Goal: Transaction & Acquisition: Purchase product/service

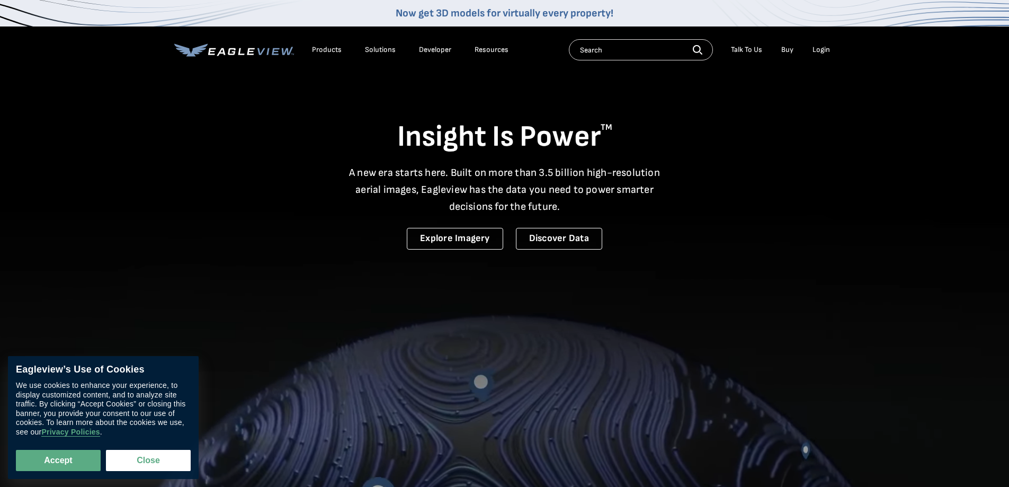
click at [824, 51] on div "Login" at bounding box center [820, 50] width 17 height 10
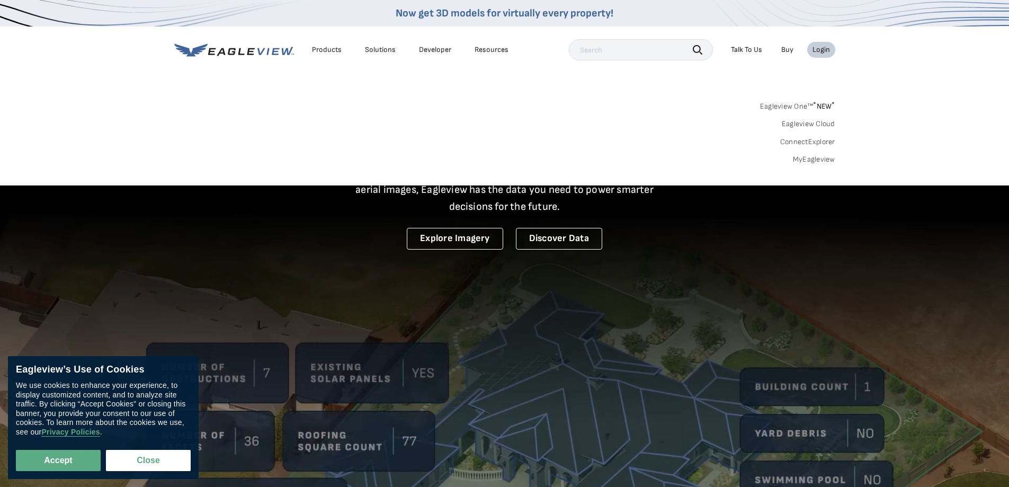
click at [808, 156] on link "MyEagleview" at bounding box center [814, 160] width 42 height 10
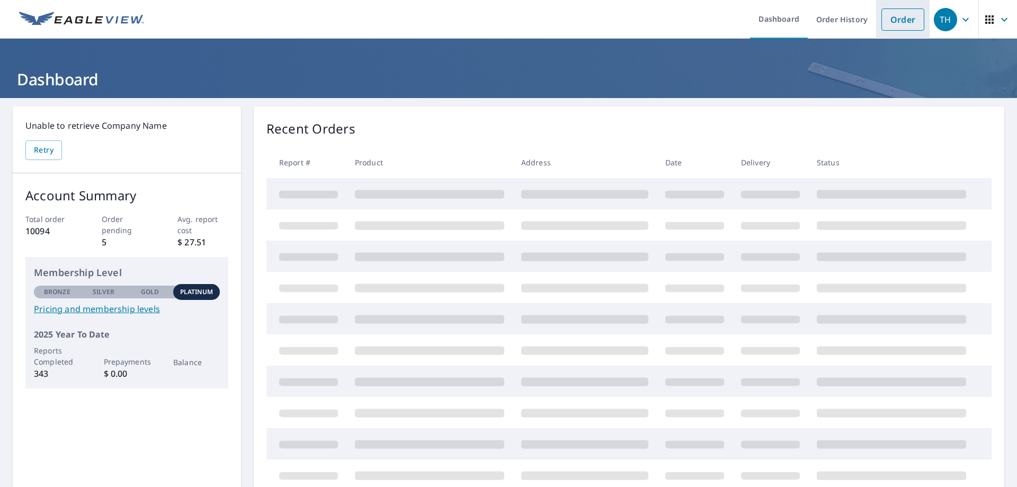
click at [902, 14] on link "Order" at bounding box center [902, 19] width 43 height 22
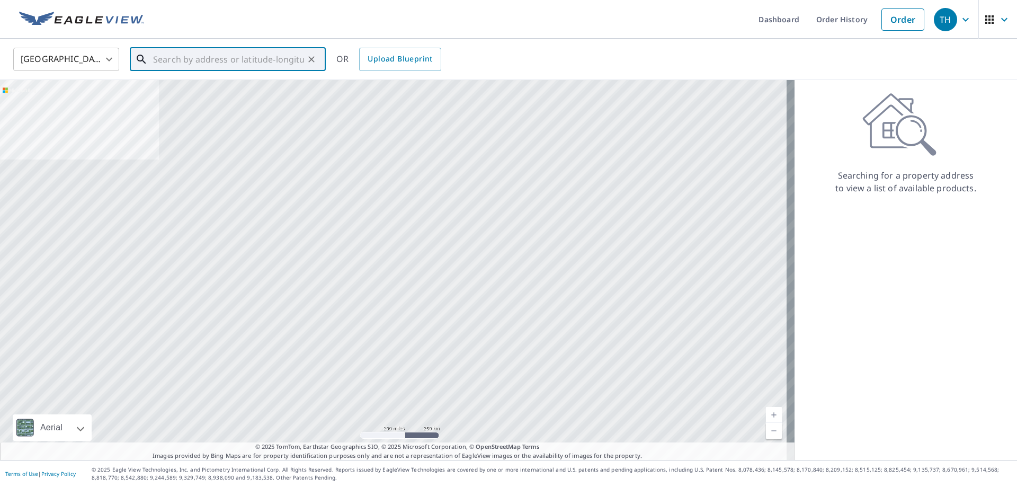
click at [246, 61] on input "text" at bounding box center [228, 59] width 151 height 30
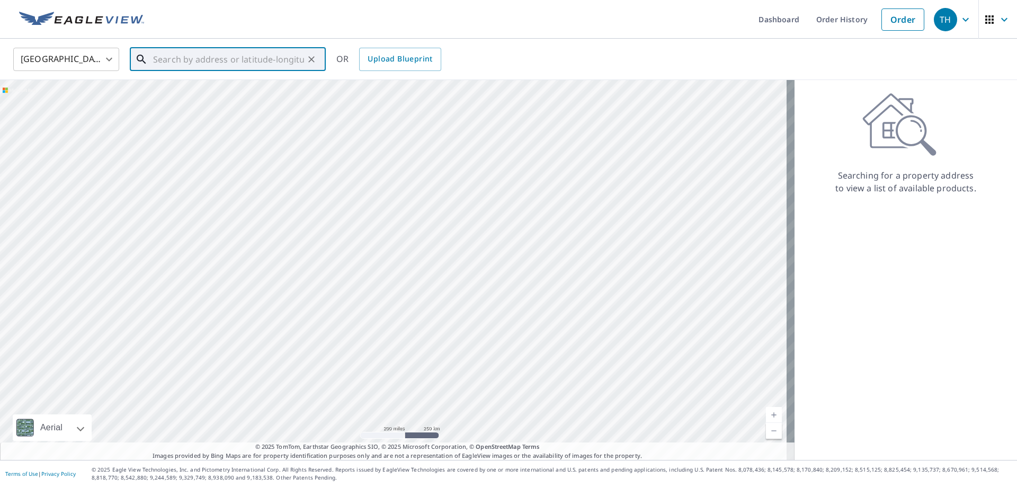
paste input "2379 Miller Rd"
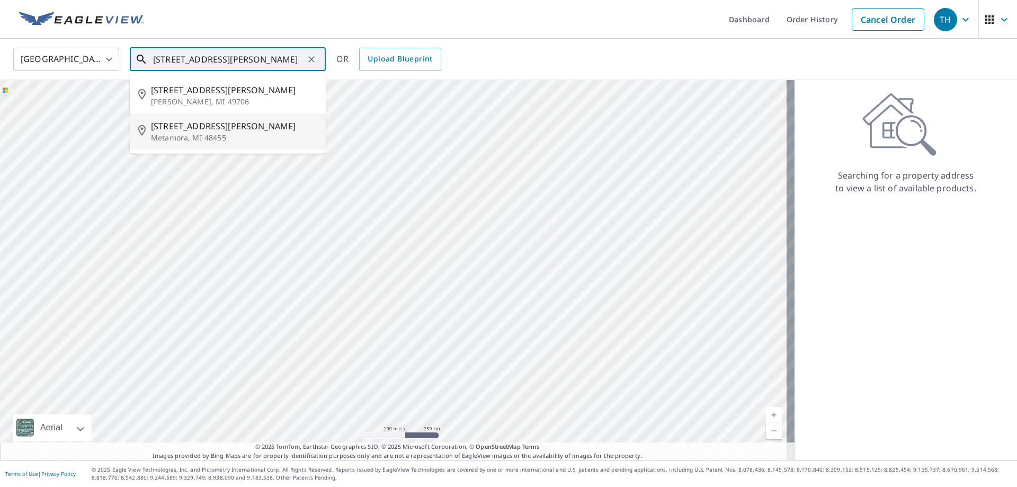
click at [215, 122] on span "2379 Miller Rd" at bounding box center [234, 126] width 166 height 13
type input "2379 Miller Rd Metamora, MI 48455"
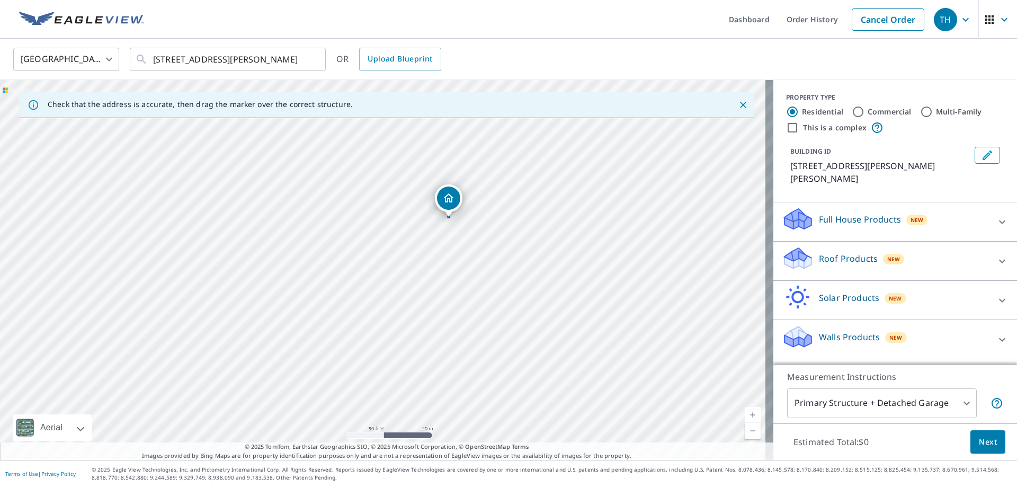
drag, startPoint x: 391, startPoint y: 215, endPoint x: 613, endPoint y: 239, distance: 223.7
click at [613, 239] on div "2379 Miller Rd Metamora, MI 48455" at bounding box center [386, 270] width 773 height 380
click at [450, 195] on icon "Dropped pin, building 1, Residential property, 2379 Miller Rd Metamora, MI 48455" at bounding box center [448, 197] width 11 height 9
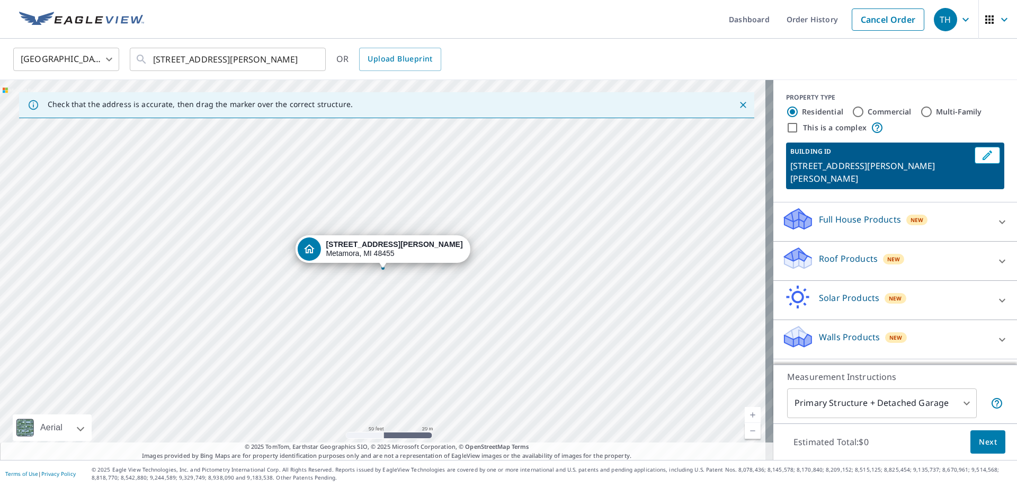
click at [837, 330] on p "Walls Products" at bounding box center [849, 336] width 61 height 13
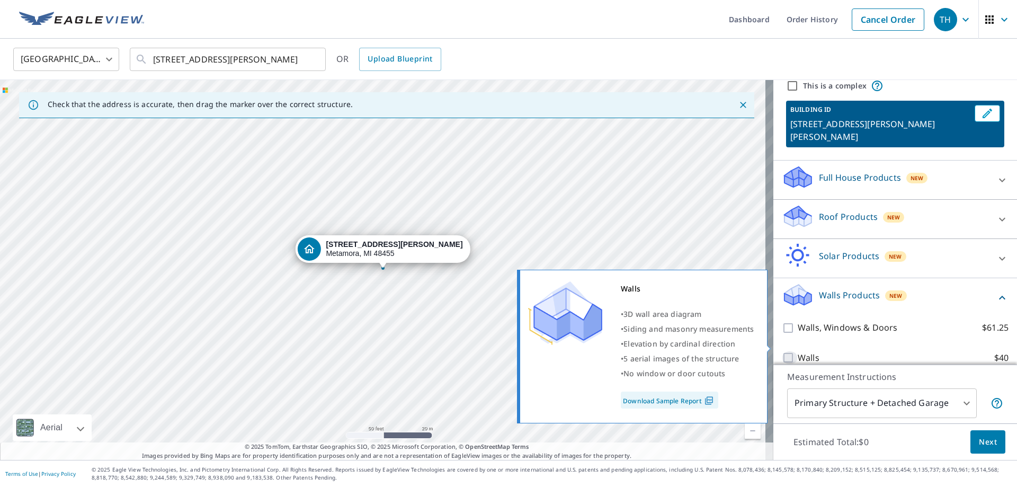
click at [781, 351] on input "Walls $40" at bounding box center [789, 357] width 16 height 13
checkbox input "true"
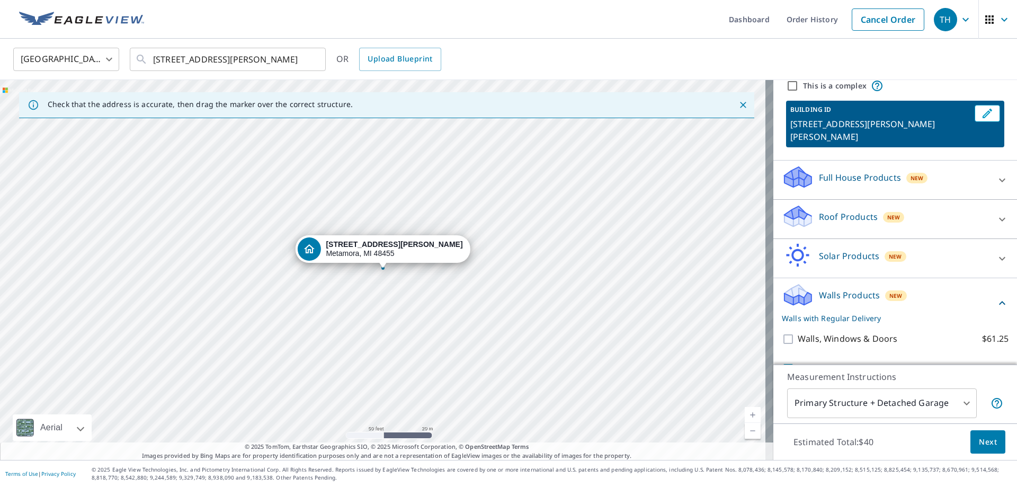
click at [970, 433] on button "Next" at bounding box center [987, 442] width 35 height 24
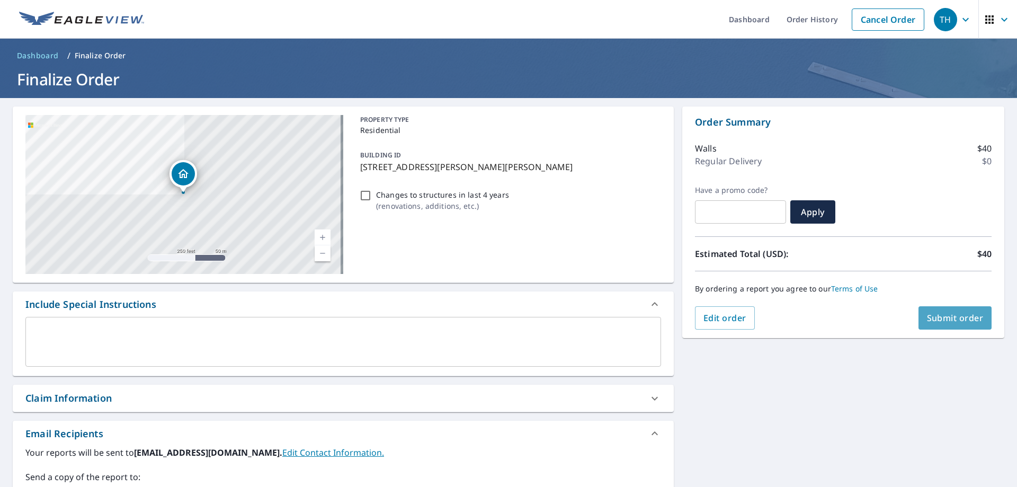
click at [927, 315] on span "Submit order" at bounding box center [955, 318] width 57 height 12
checkbox input "true"
